Goal: Task Accomplishment & Management: Complete application form

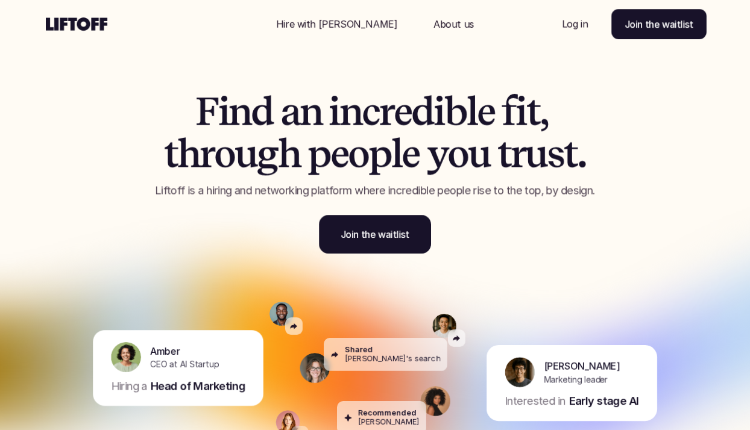
click at [577, 22] on p "Log in" at bounding box center [575, 24] width 26 height 14
click at [570, 18] on p "Log in" at bounding box center [575, 24] width 26 height 14
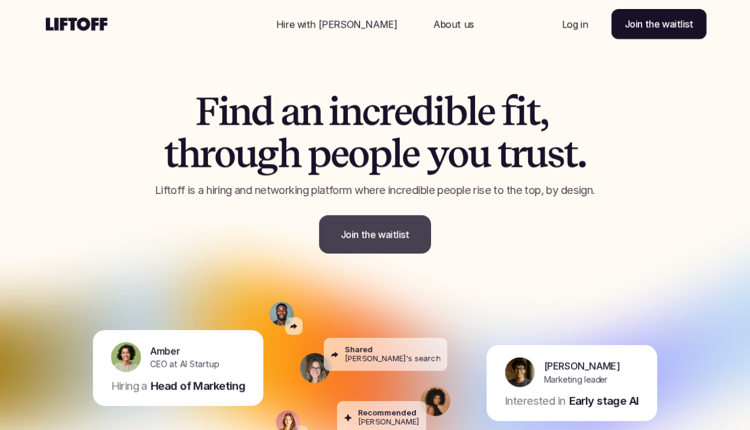
click at [369, 238] on p "Join the waitlist" at bounding box center [375, 234] width 69 height 14
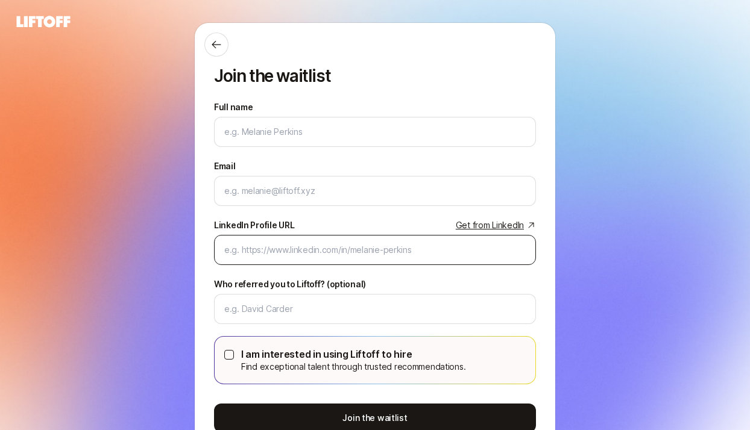
scroll to position [14, 0]
